Goal: Task Accomplishment & Management: Use online tool/utility

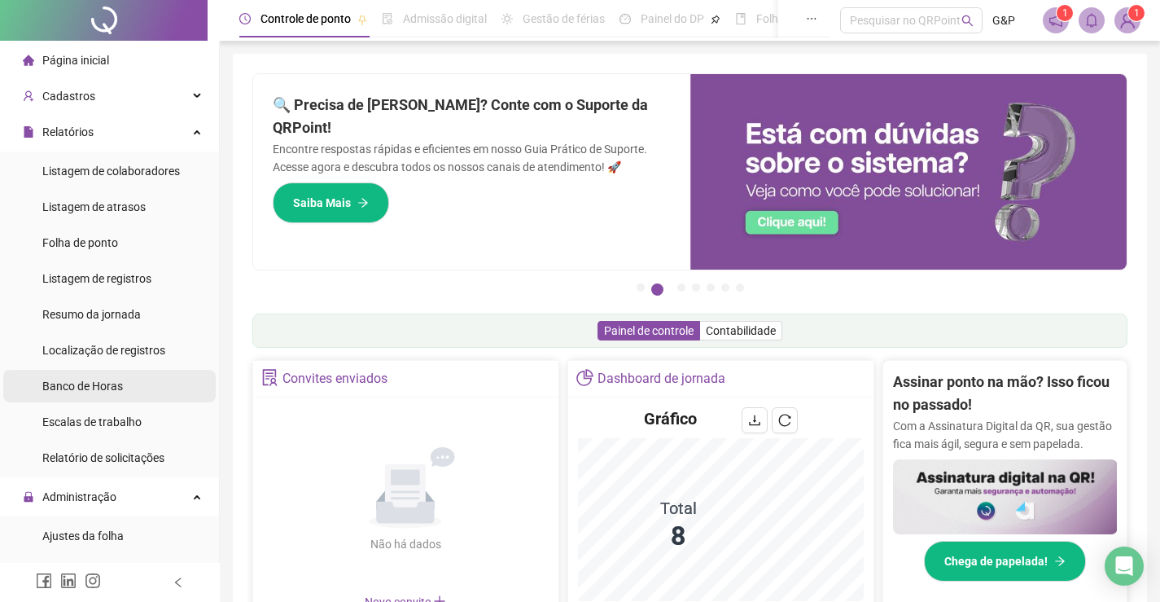
click at [103, 383] on span "Banco de Horas" at bounding box center [82, 385] width 81 height 13
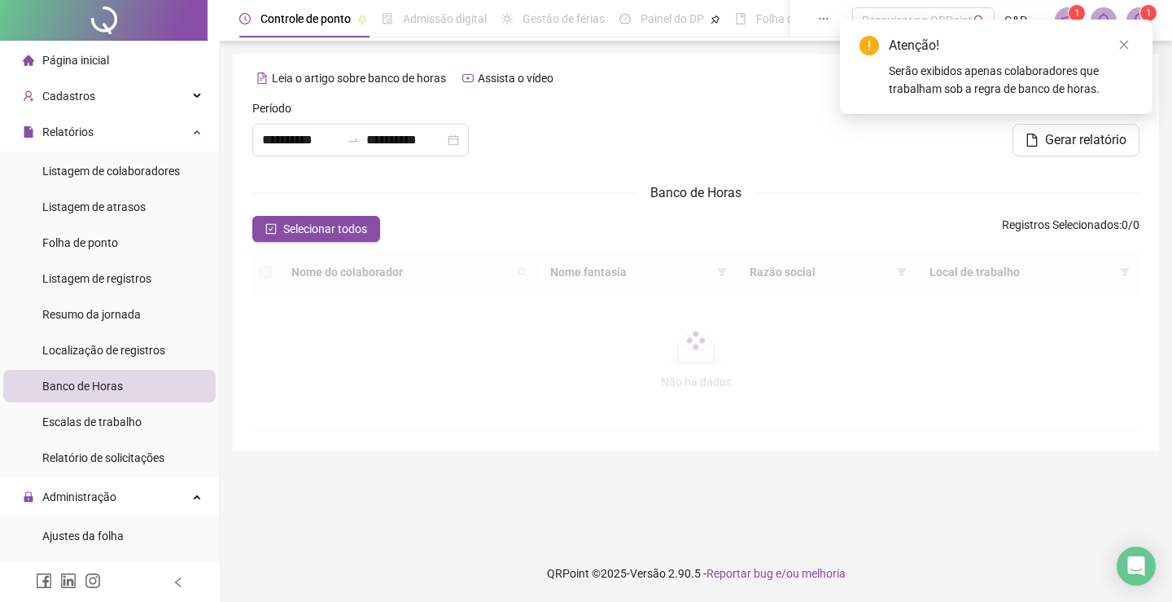
type input "**********"
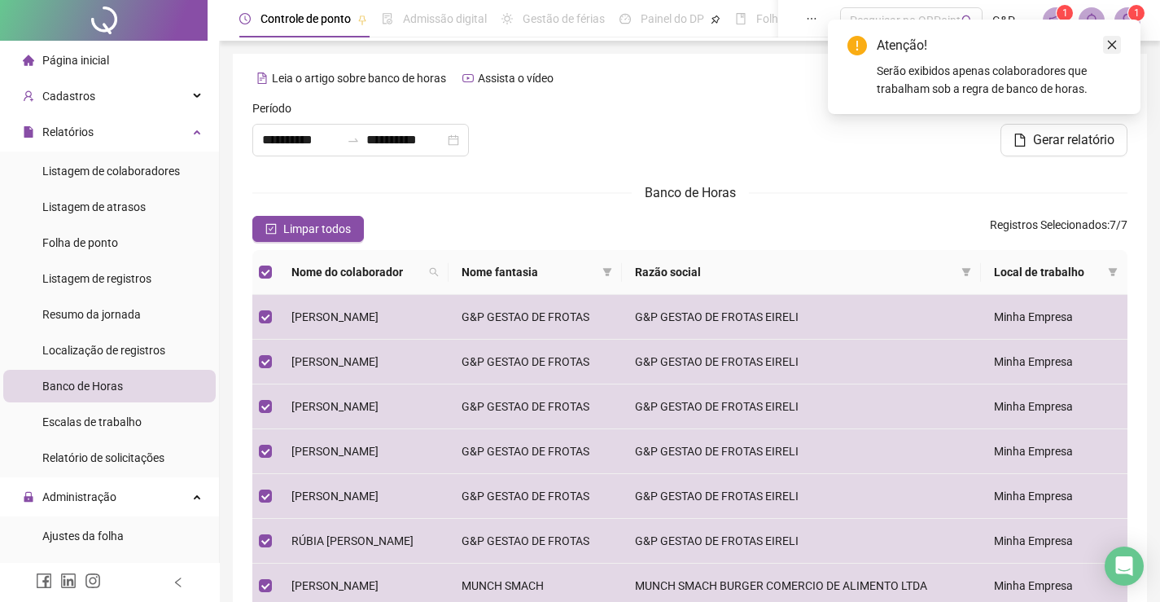
click at [1118, 46] on link "Close" at bounding box center [1112, 45] width 18 height 18
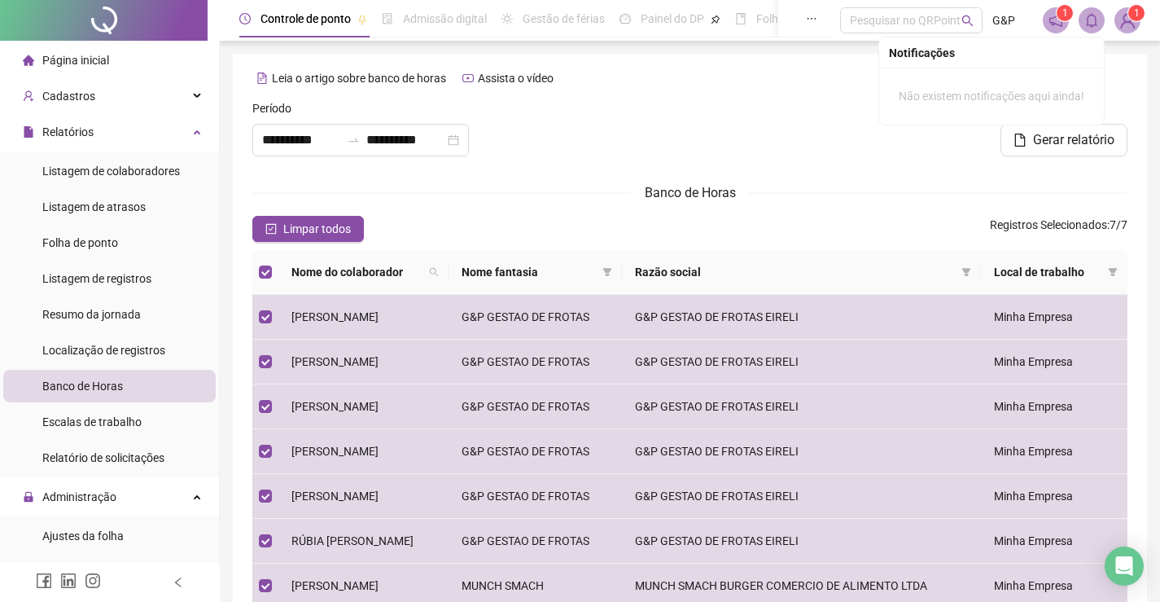
click at [1090, 20] on icon "bell" at bounding box center [1091, 20] width 15 height 15
click at [1093, 146] on span "Gerar relatório" at bounding box center [1073, 140] width 81 height 20
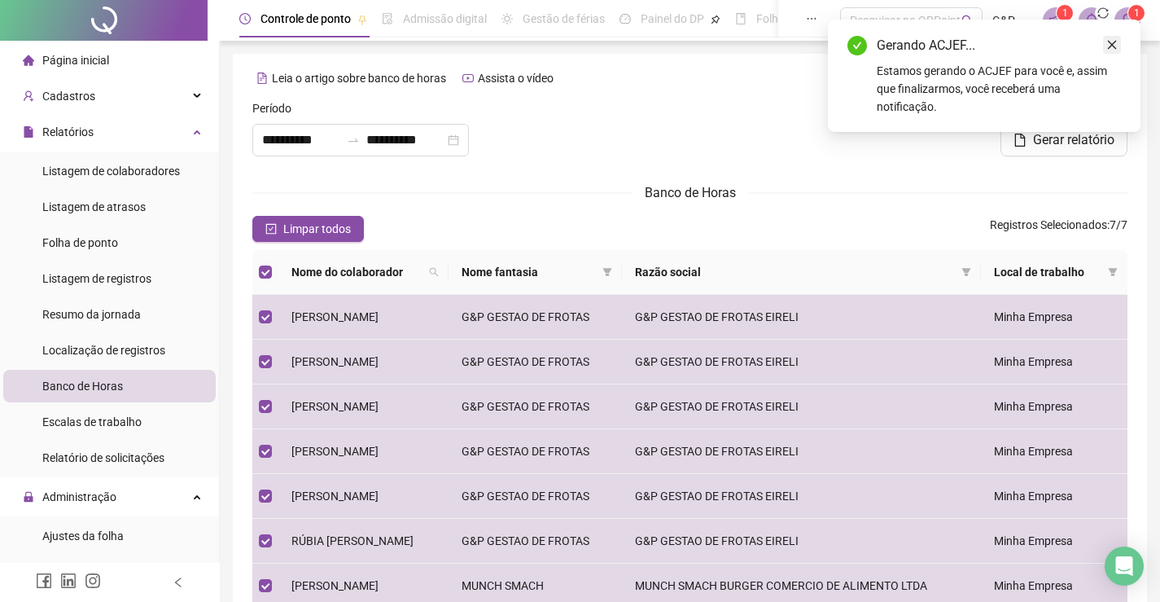
click at [1111, 44] on icon "close" at bounding box center [1112, 45] width 9 height 9
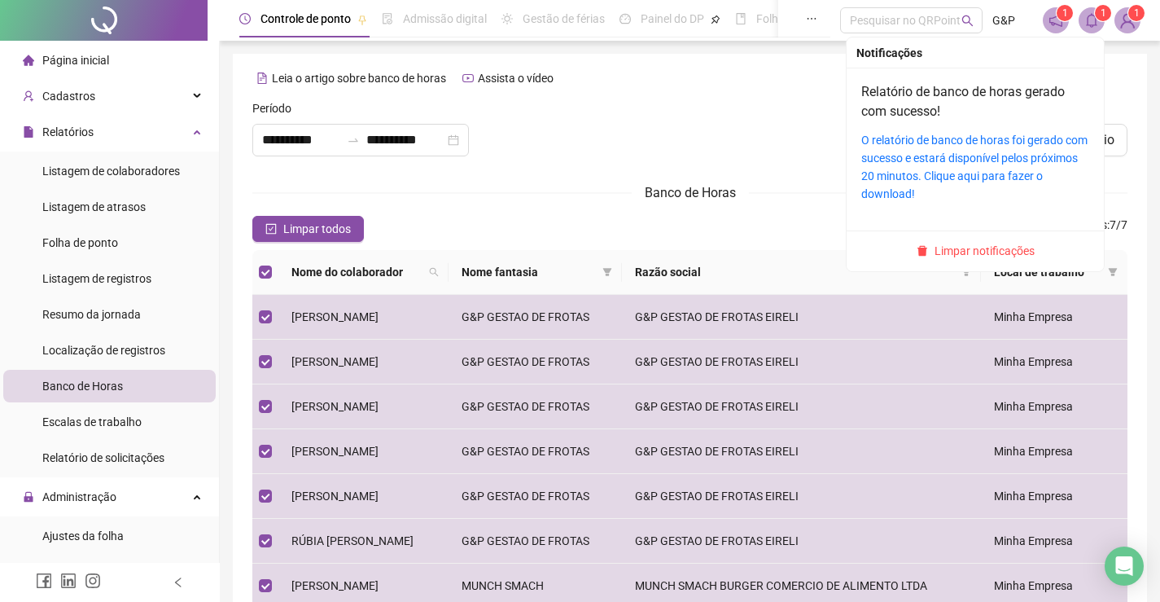
click at [1092, 32] on span at bounding box center [1092, 20] width 26 height 26
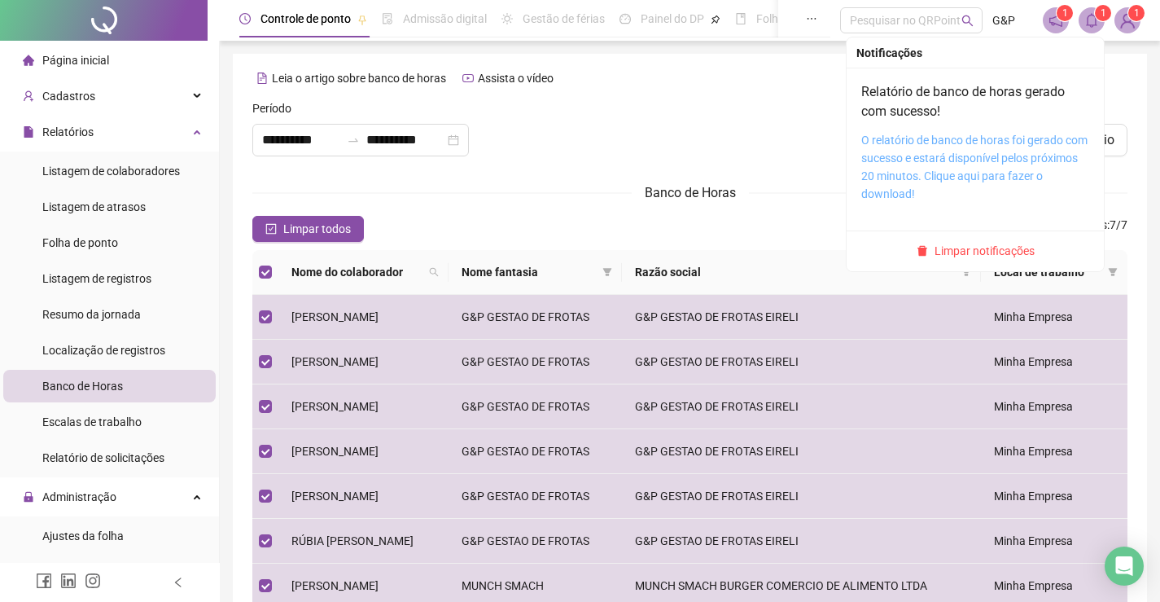
click at [952, 143] on link "O relatório de banco de horas foi gerado com sucesso e estará disponível pelos …" at bounding box center [974, 167] width 226 height 67
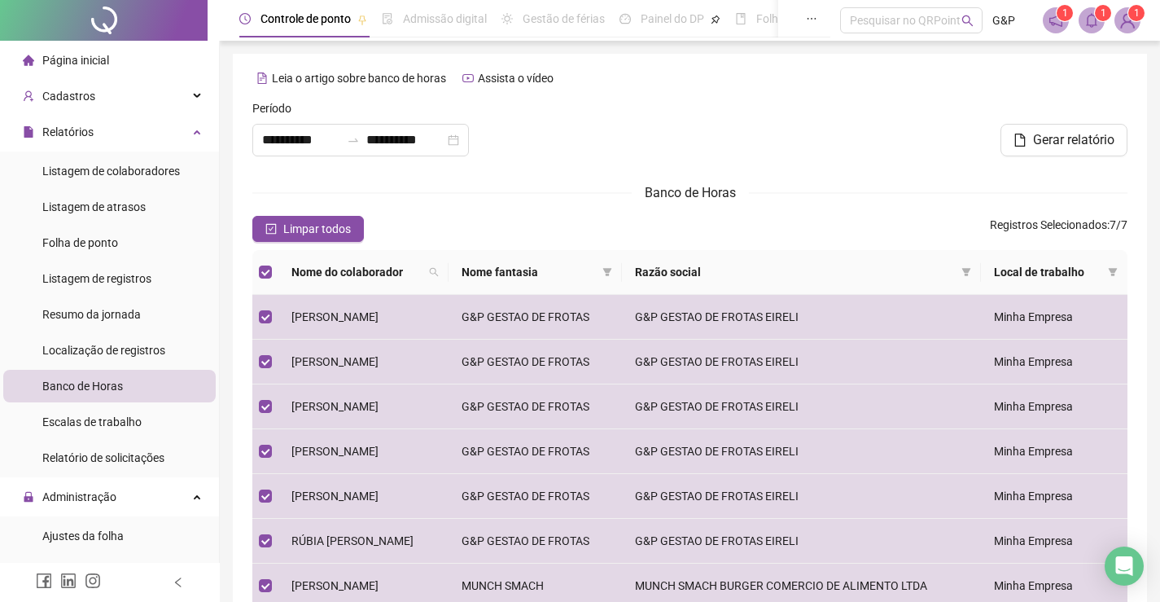
click at [616, 155] on div at bounding box center [690, 134] width 296 height 70
